Goal: Task Accomplishment & Management: Manage account settings

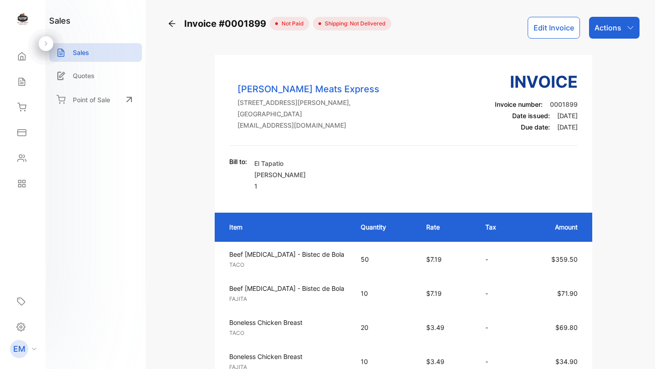
click at [21, 28] on div at bounding box center [23, 20] width 14 height 17
click at [24, 19] on img at bounding box center [23, 19] width 14 height 14
click at [18, 63] on div "Home" at bounding box center [22, 56] width 31 height 18
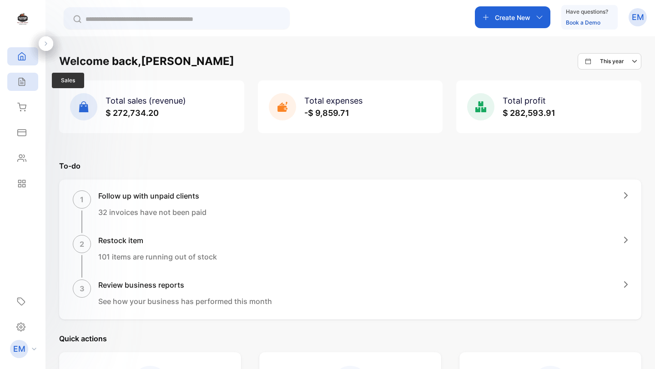
click at [27, 90] on div "Sales" at bounding box center [22, 82] width 31 height 18
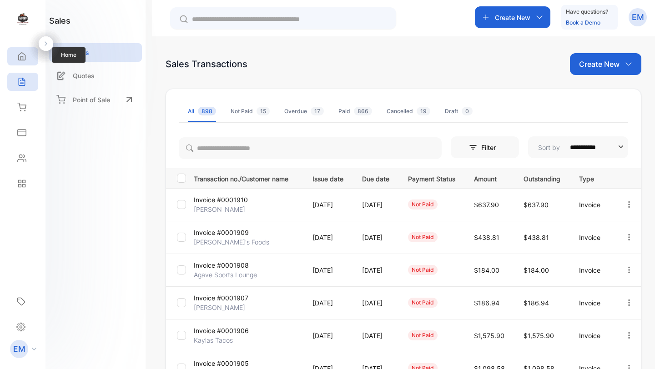
click at [30, 62] on div "Home" at bounding box center [22, 56] width 31 height 18
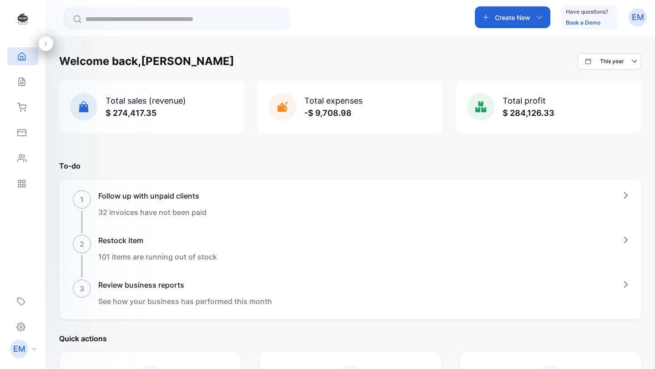
click at [135, 101] on span "Total sales (revenue)" at bounding box center [145, 101] width 80 height 10
click at [24, 80] on icon at bounding box center [21, 81] width 9 height 9
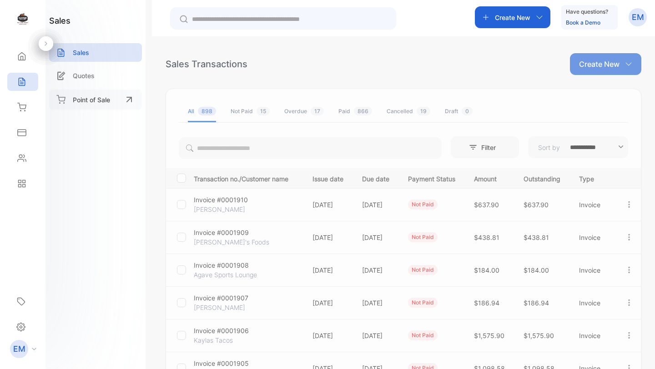
click at [96, 96] on p "Point of Sale" at bounding box center [91, 100] width 37 height 10
click at [82, 108] on div "Point of Sale" at bounding box center [95, 100] width 93 height 20
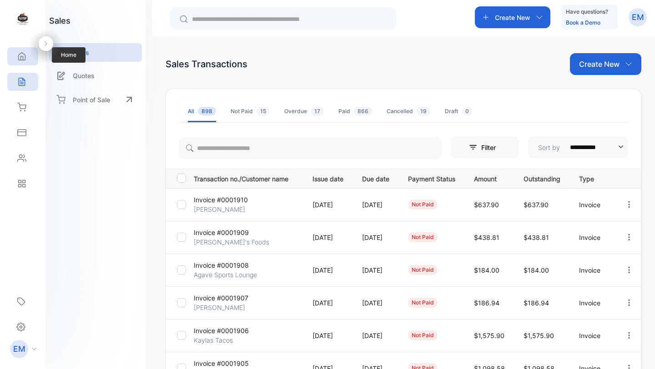
click at [20, 60] on icon at bounding box center [22, 57] width 7 height 8
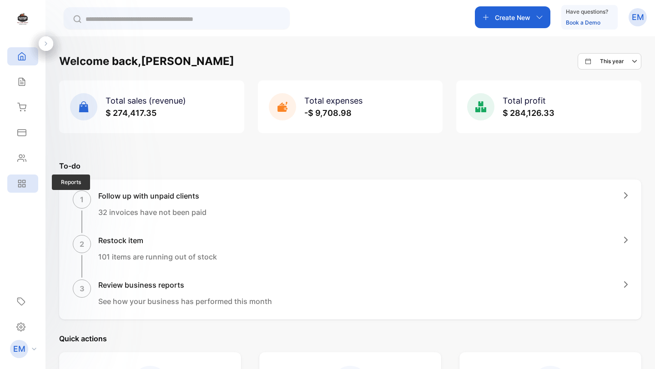
click at [23, 181] on icon at bounding box center [21, 183] width 9 height 9
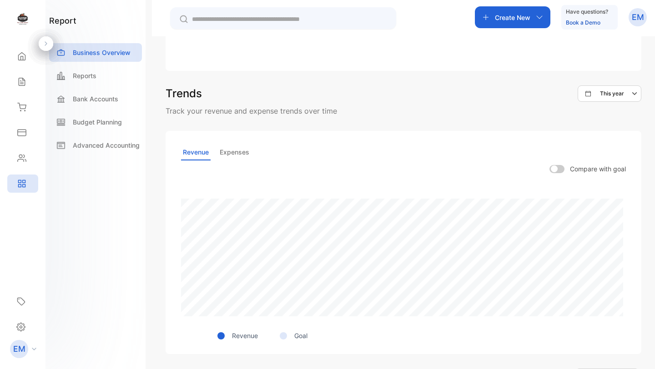
scroll to position [177, 0]
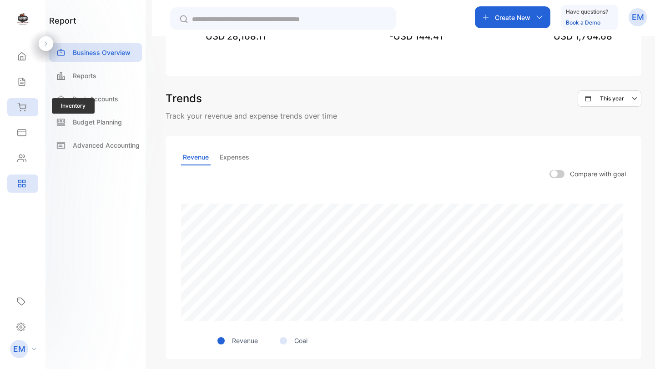
click at [21, 106] on icon at bounding box center [21, 107] width 9 height 9
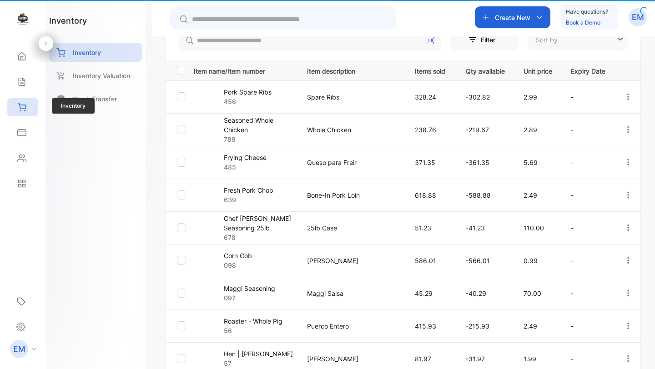
type input "**********"
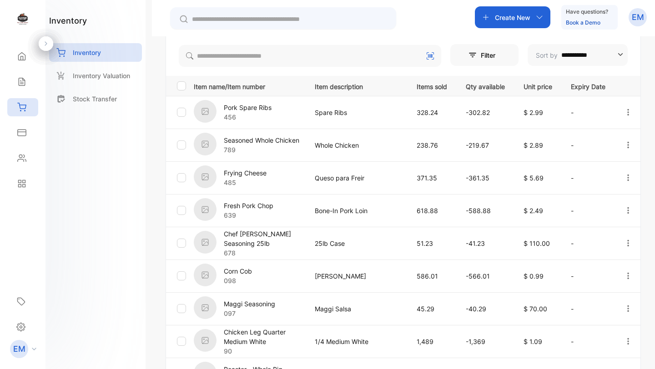
click at [241, 106] on p "Pork Spare Ribs" at bounding box center [248, 108] width 48 height 10
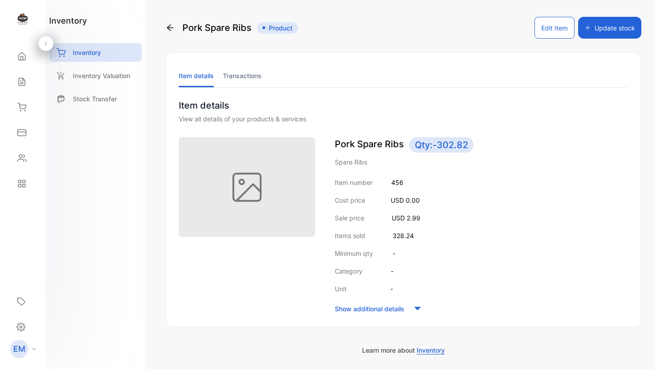
click at [555, 31] on button "Edit Item" at bounding box center [554, 28] width 40 height 22
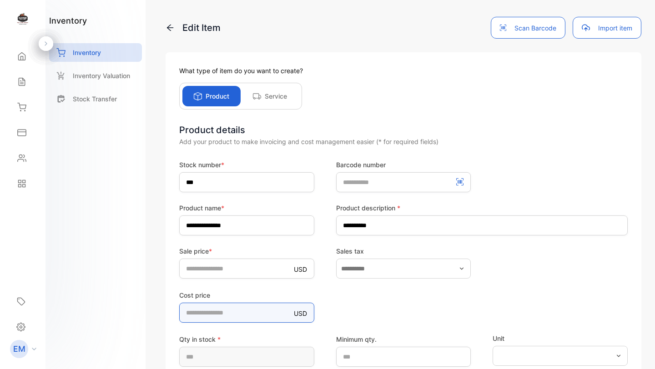
click at [215, 313] on price-inputcostofitem "*" at bounding box center [246, 313] width 135 height 20
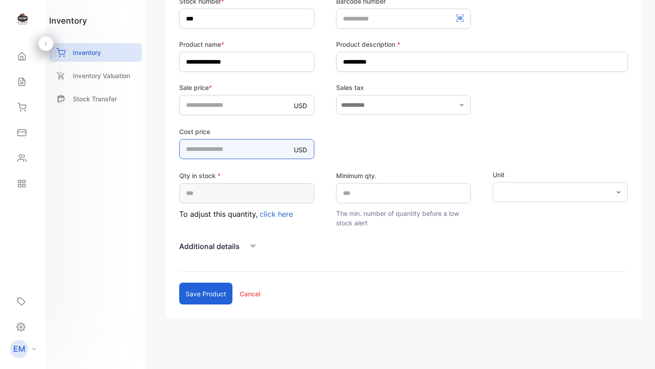
type price-inputcostofitem "****"
click at [199, 289] on button "Save product" at bounding box center [205, 294] width 53 height 22
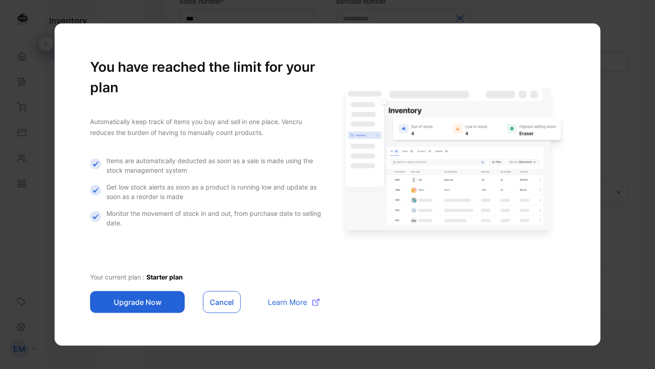
click at [226, 302] on button "Cancel" at bounding box center [222, 302] width 38 height 22
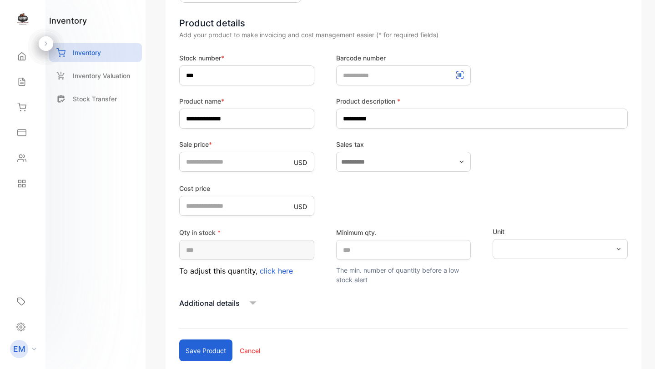
scroll to position [0, 0]
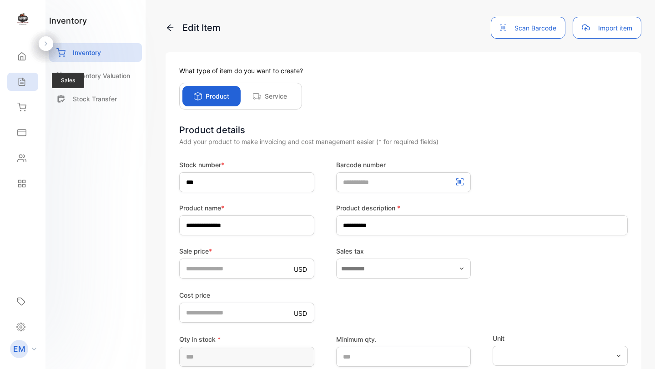
click at [19, 81] on icon at bounding box center [21, 81] width 9 height 9
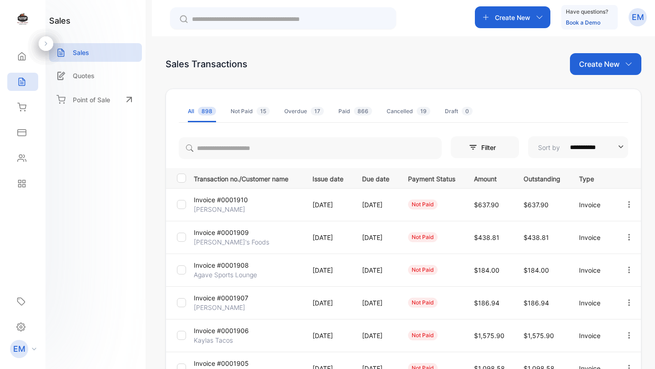
click at [244, 111] on div "Not Paid 15" at bounding box center [250, 111] width 39 height 8
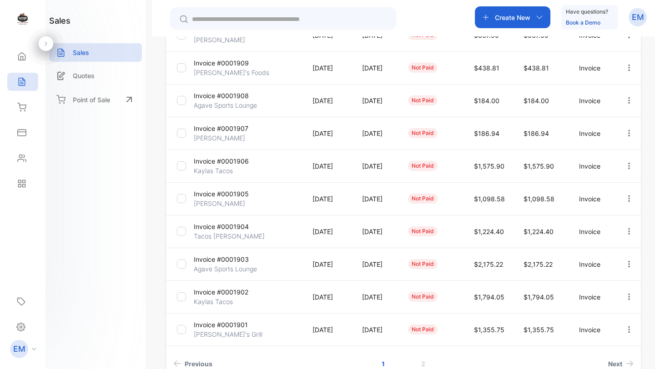
scroll to position [226, 0]
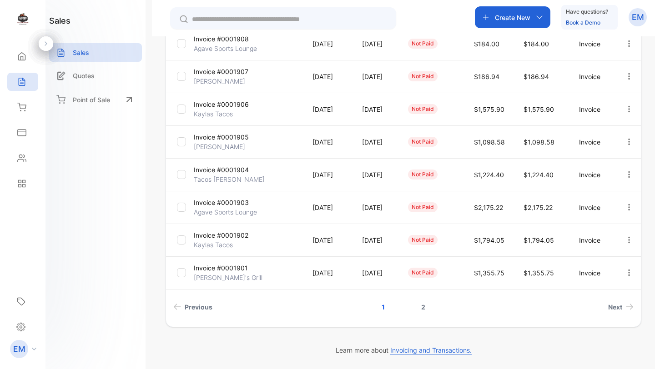
click at [423, 310] on link "2" at bounding box center [423, 307] width 26 height 17
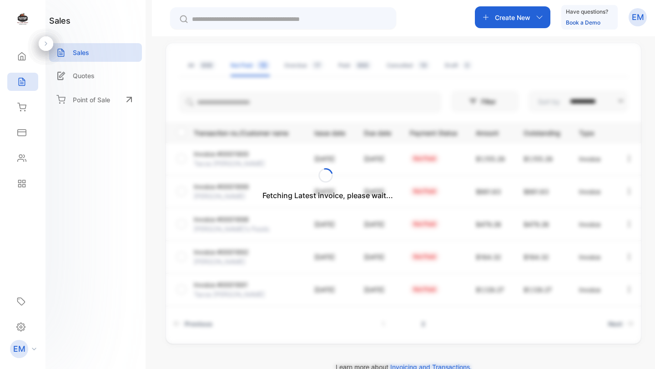
scroll to position [63, 0]
